Goal: Complete application form

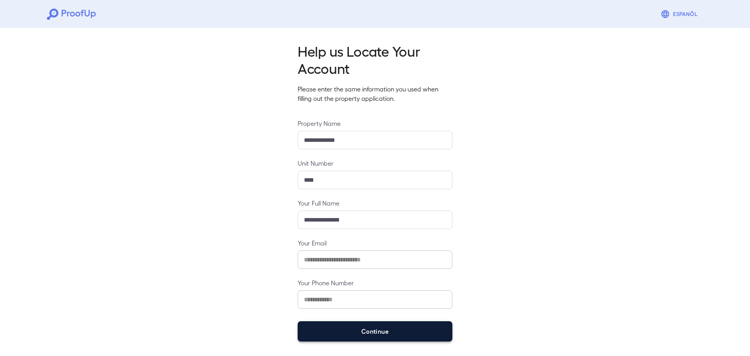
click at [357, 330] on button "Continue" at bounding box center [375, 331] width 155 height 20
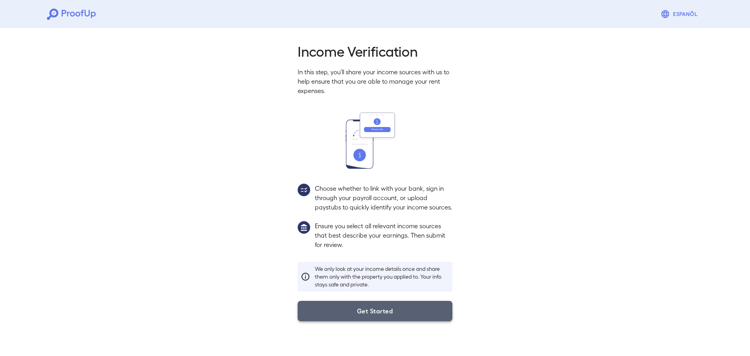
click at [376, 316] on button "Get Started" at bounding box center [375, 311] width 155 height 20
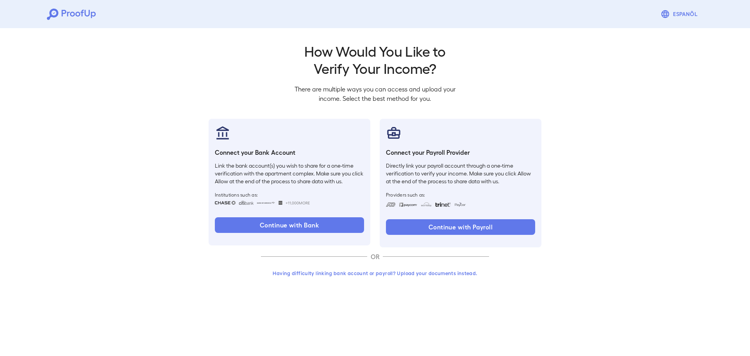
click at [375, 269] on button "Having difficulty linking bank account or payroll? Upload your documents instea…" at bounding box center [375, 273] width 228 height 14
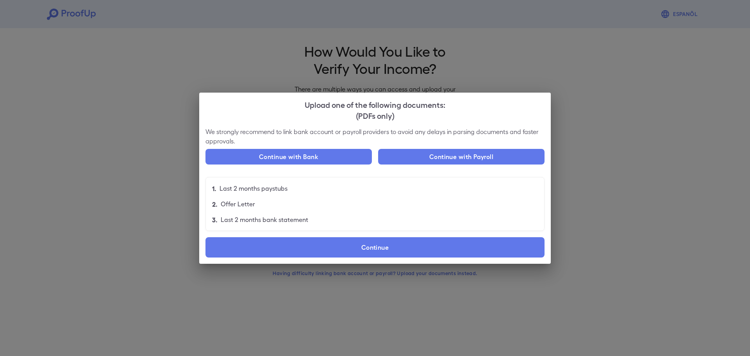
drag, startPoint x: 294, startPoint y: 157, endPoint x: 357, endPoint y: 235, distance: 100.6
click at [357, 235] on div "We strongly recommend to link bank account or payroll providers to avoid any de…" at bounding box center [375, 195] width 352 height 137
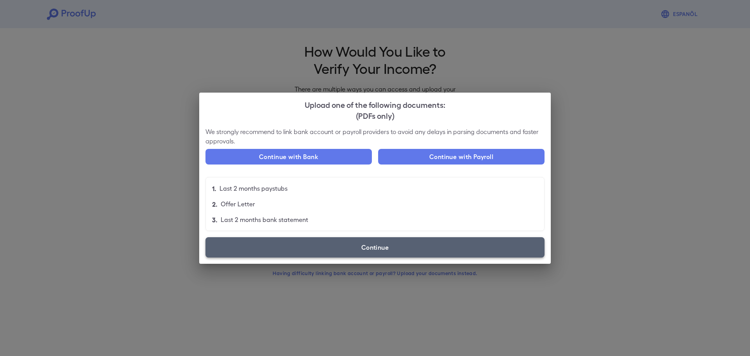
click at [365, 250] on label "Continue" at bounding box center [375, 247] width 339 height 20
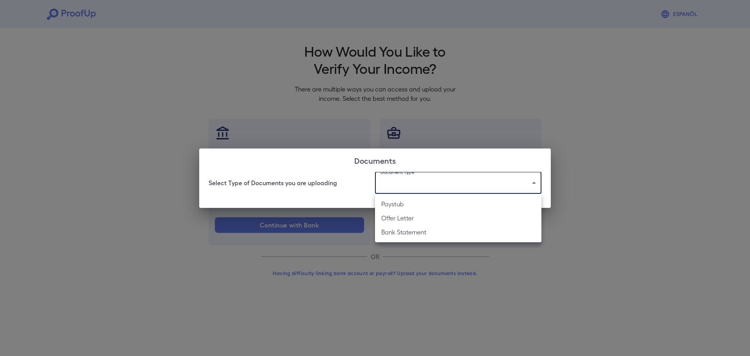
click at [391, 179] on body "Espanõl Go back How Would You Like to Verify Your Income? There are multiple wa…" at bounding box center [375, 149] width 750 height 299
click at [401, 204] on li "Paystub" at bounding box center [458, 204] width 167 height 14
type input "*******"
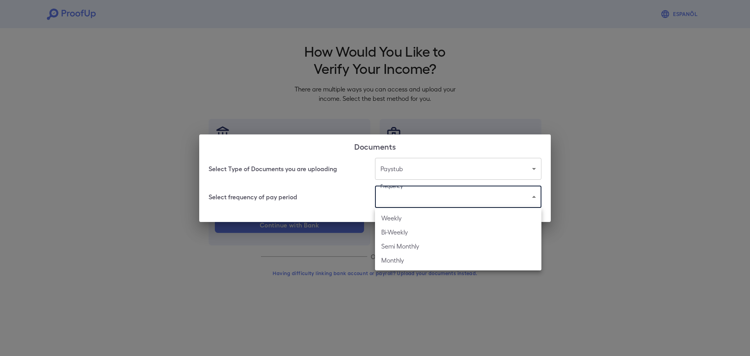
click at [417, 202] on body "Espanõl Go back How Would You Like to Verify Your Income? There are multiple wa…" at bounding box center [375, 149] width 750 height 299
click at [417, 221] on li "Weekly" at bounding box center [458, 218] width 167 height 14
type input "******"
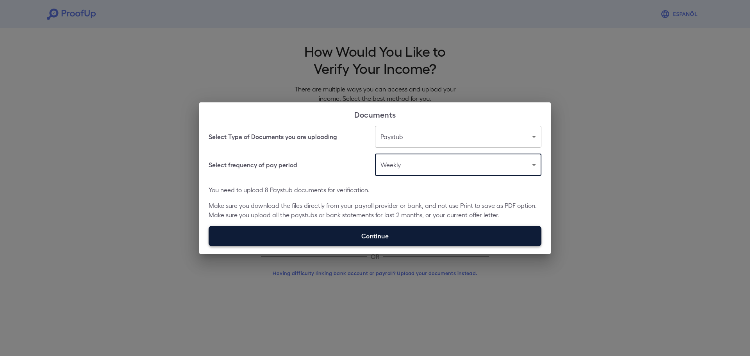
click at [411, 229] on label "Continue" at bounding box center [375, 236] width 333 height 20
click at [209, 246] on input "Continue" at bounding box center [209, 246] width 0 height 0
type input "**********"
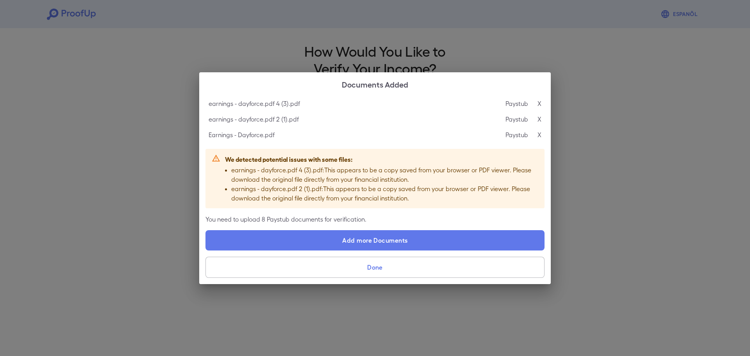
click at [392, 270] on button "Done" at bounding box center [375, 267] width 339 height 21
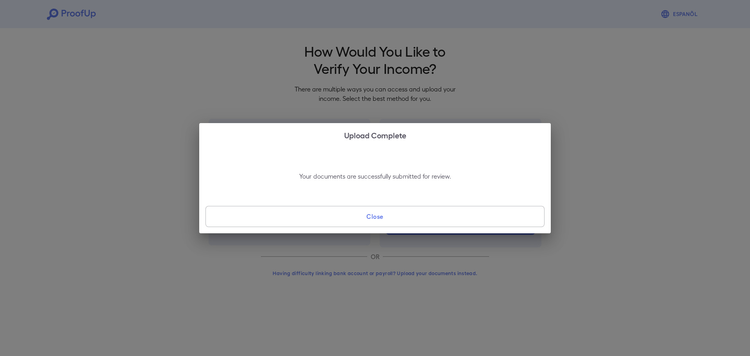
click at [362, 217] on button "Close" at bounding box center [375, 216] width 339 height 21
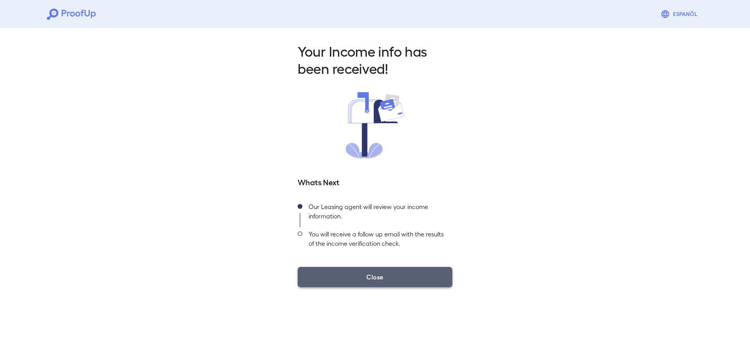
click at [317, 274] on button "Close" at bounding box center [375, 277] width 155 height 20
click at [375, 278] on button "Close" at bounding box center [375, 277] width 155 height 20
